Goal: Task Accomplishment & Management: Manage account settings

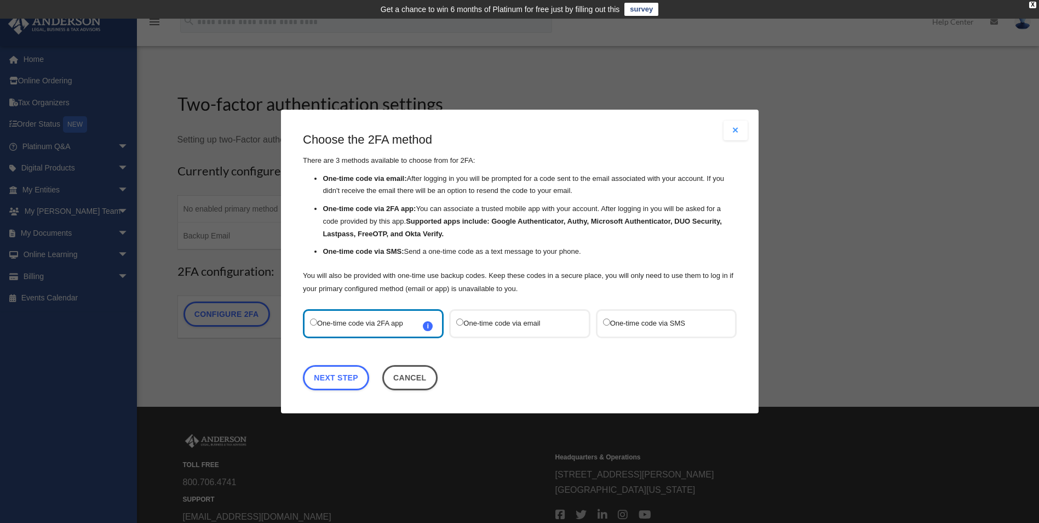
click at [660, 324] on label "One-time code via SMS" at bounding box center [661, 323] width 116 height 15
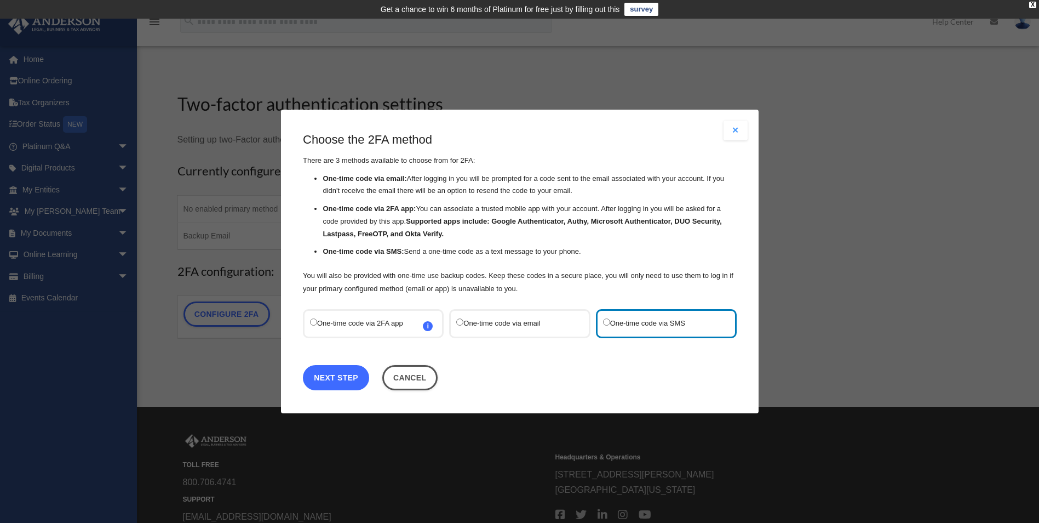
click at [354, 372] on link "Next Step" at bounding box center [336, 377] width 66 height 25
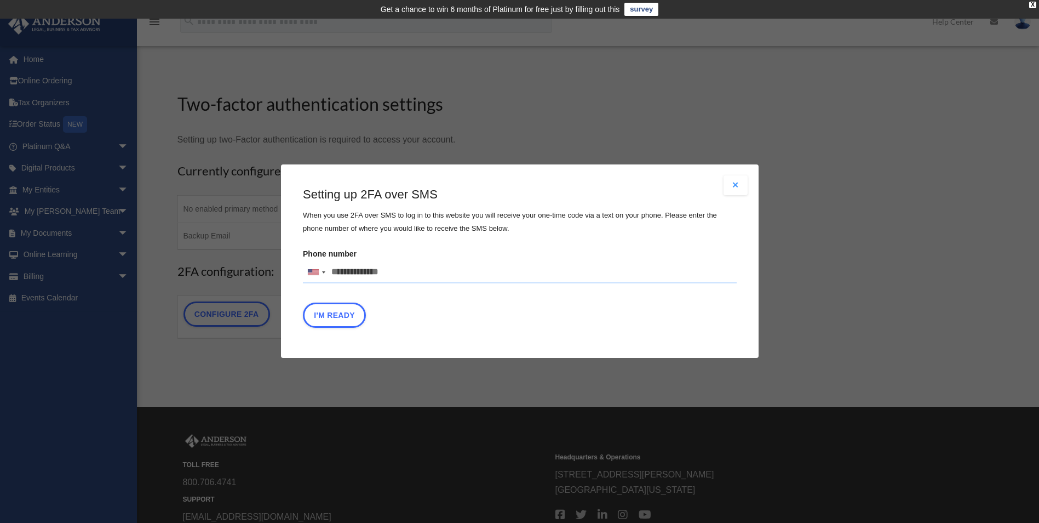
click at [404, 272] on input "Phone number United States +1 United Kingdom +44 Afghanistan (‫افغانستان‬‎) +93…" at bounding box center [520, 272] width 434 height 22
type input "**********"
click at [351, 317] on button "I'm Ready" at bounding box center [334, 315] width 63 height 25
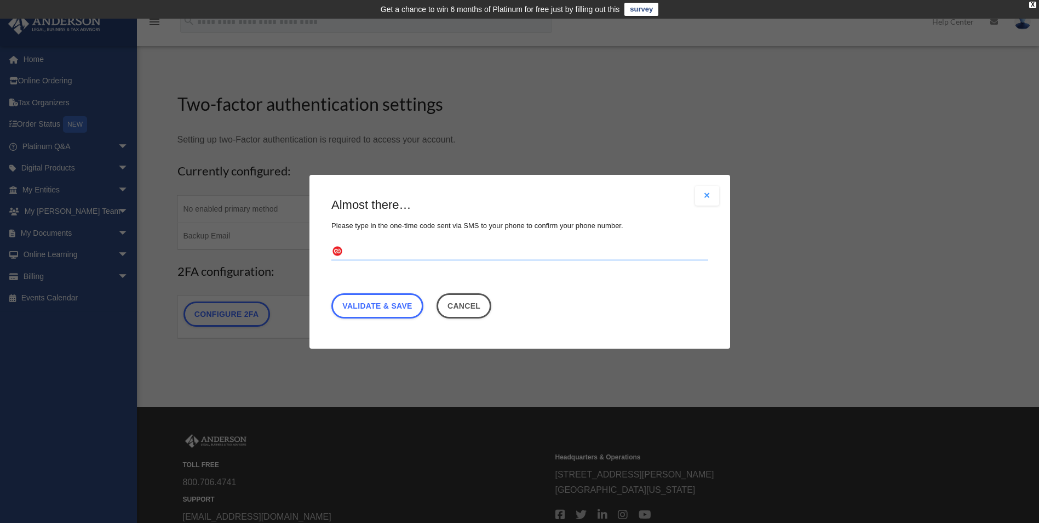
click at [369, 256] on input "text" at bounding box center [519, 252] width 377 height 18
type input "******"
click at [390, 302] on link "Validate & Save" at bounding box center [377, 305] width 92 height 25
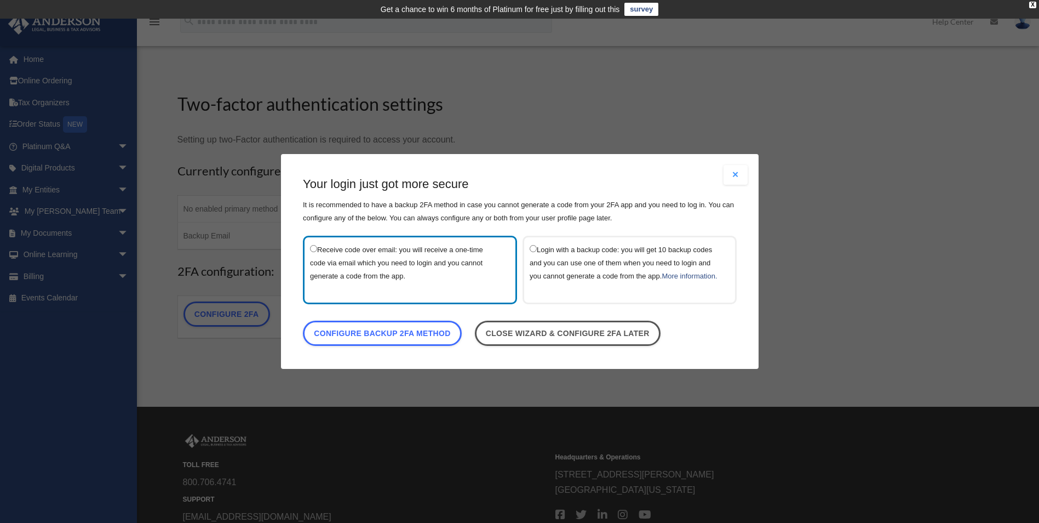
click at [730, 170] on button "Close modal" at bounding box center [736, 175] width 24 height 20
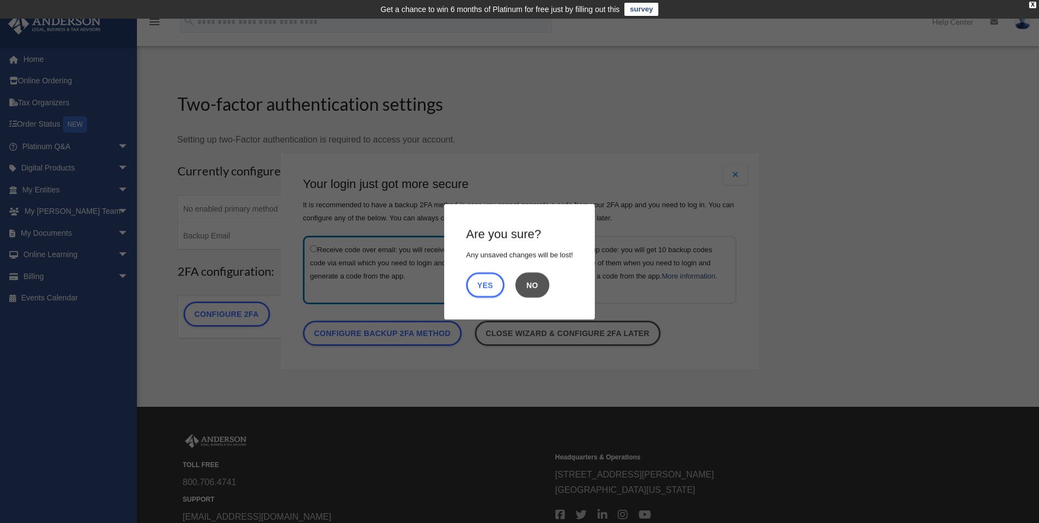
click at [526, 286] on button "No" at bounding box center [533, 284] width 34 height 25
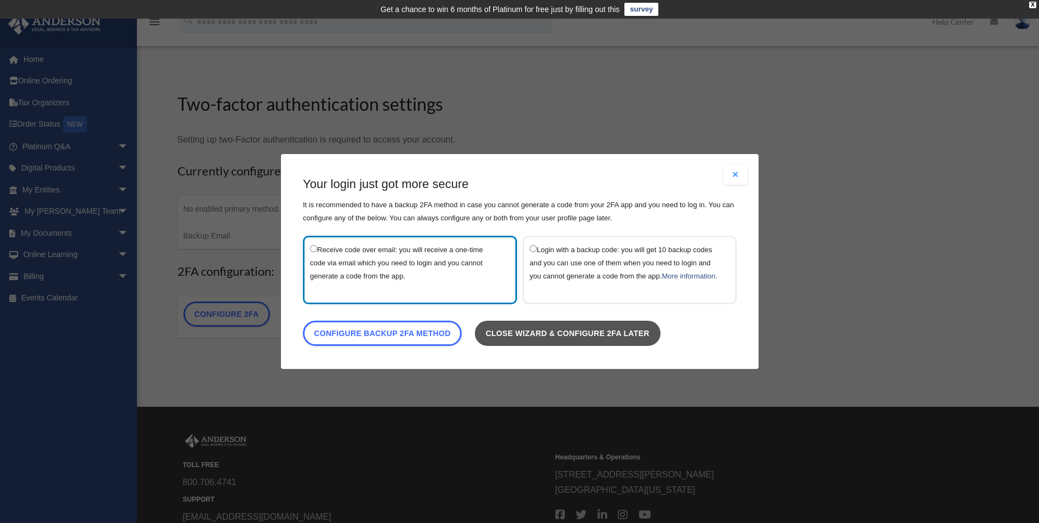
click at [591, 345] on link "Close wizard & configure 2FA later" at bounding box center [567, 332] width 186 height 25
click at [589, 339] on link "Close wizard & configure 2FA later" at bounding box center [567, 332] width 186 height 25
click at [735, 169] on button "Close modal" at bounding box center [736, 175] width 24 height 20
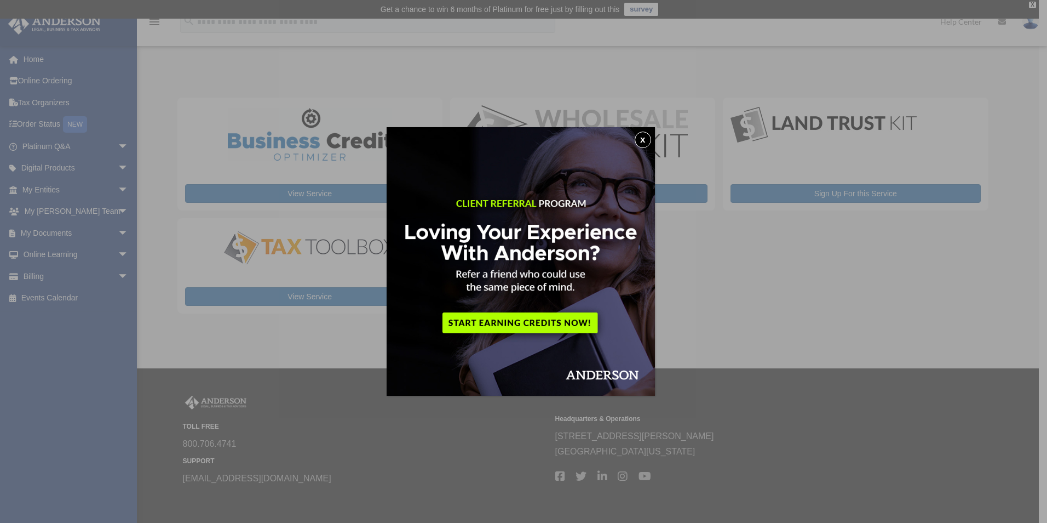
click at [651, 141] on button "x" at bounding box center [643, 139] width 16 height 16
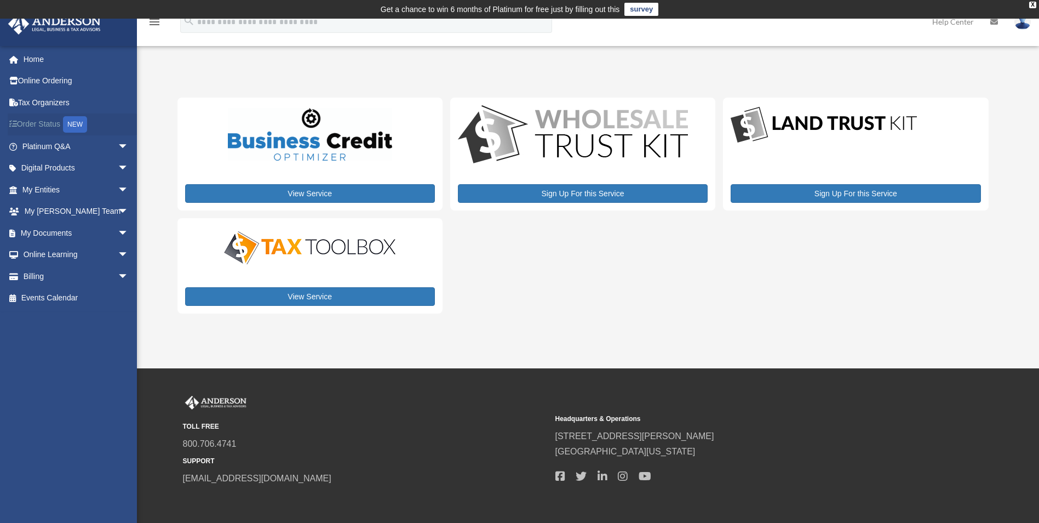
click at [48, 121] on link "Order Status NEW" at bounding box center [77, 124] width 138 height 22
